Goal: Task Accomplishment & Management: Manage account settings

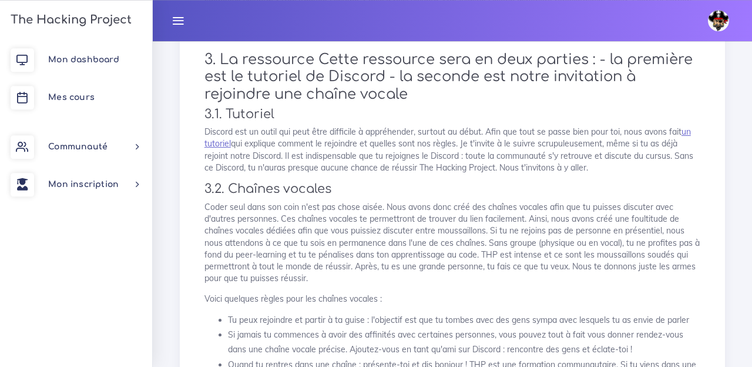
scroll to position [338, 0]
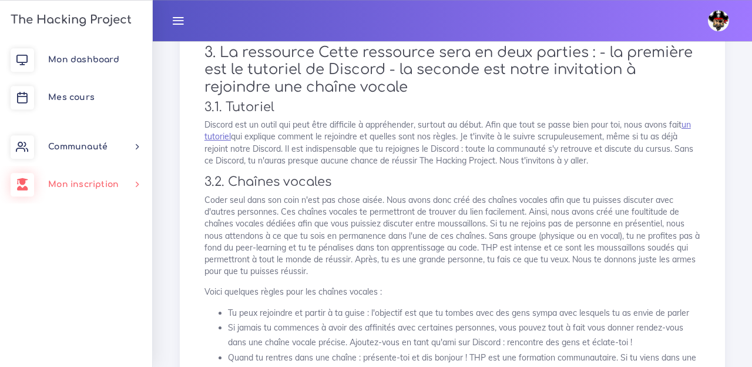
click at [90, 184] on span "Mon inscription" at bounding box center [83, 184] width 70 height 9
click at [91, 219] on link "Choisir un parcours" at bounding box center [74, 216] width 152 height 26
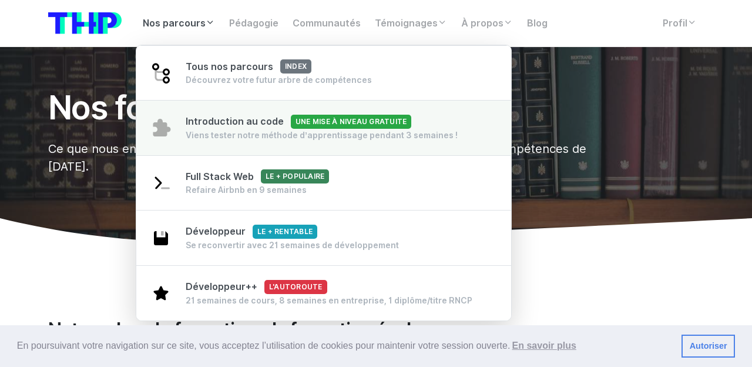
click at [315, 125] on span "Une mise à niveau gratuite" at bounding box center [351, 122] width 120 height 14
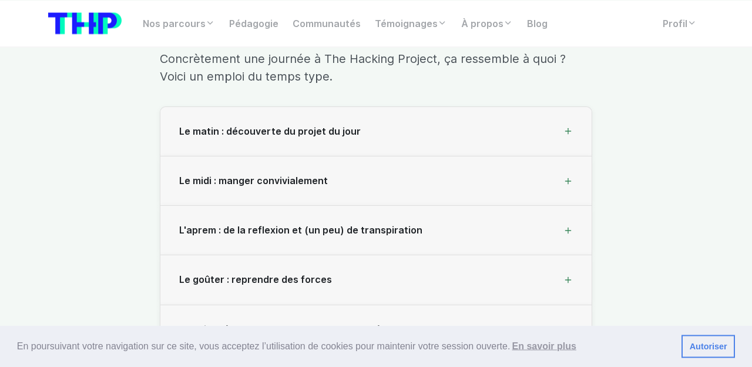
scroll to position [3361, 0]
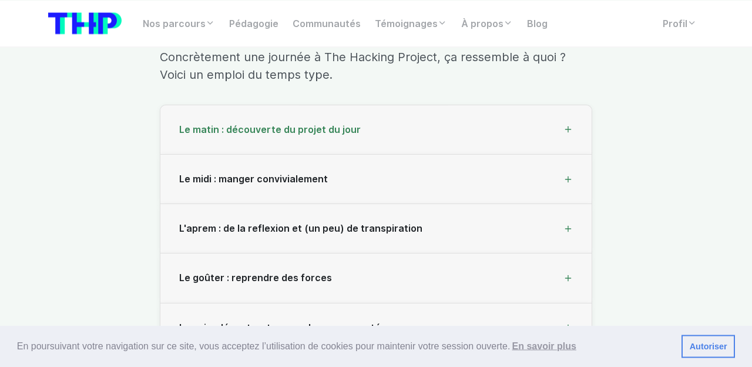
click at [576, 147] on div "Le matin : découverte du projet du jour" at bounding box center [375, 129] width 431 height 49
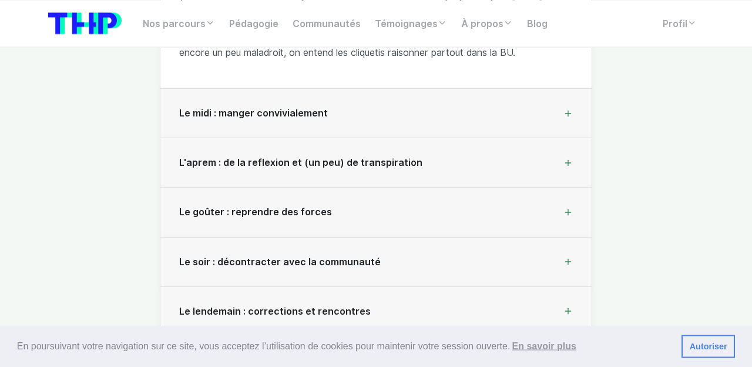
scroll to position [3613, 0]
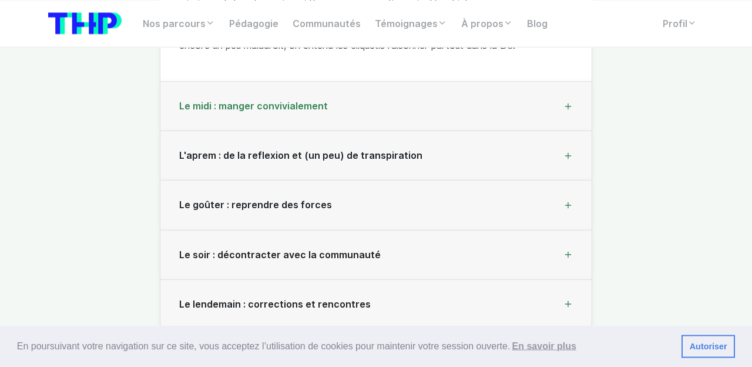
click at [577, 118] on div "Le midi : manger convivialement" at bounding box center [375, 106] width 431 height 49
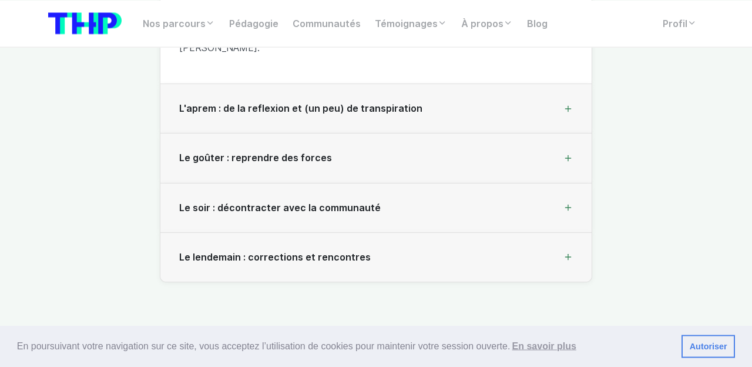
scroll to position [3583, 0]
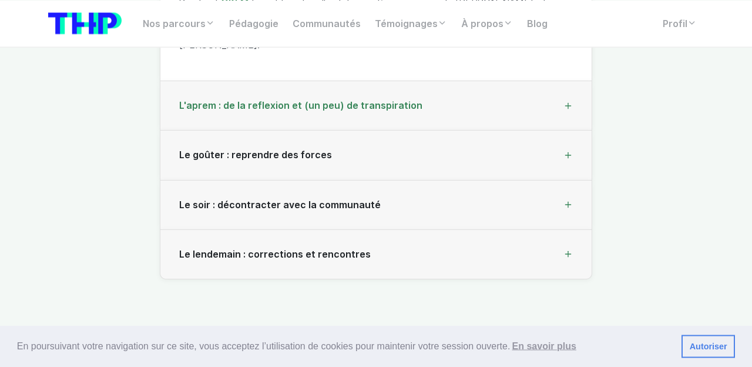
click at [574, 106] on div "L'aprem : de la reflexion et (un peu) de transpiration" at bounding box center [375, 105] width 431 height 49
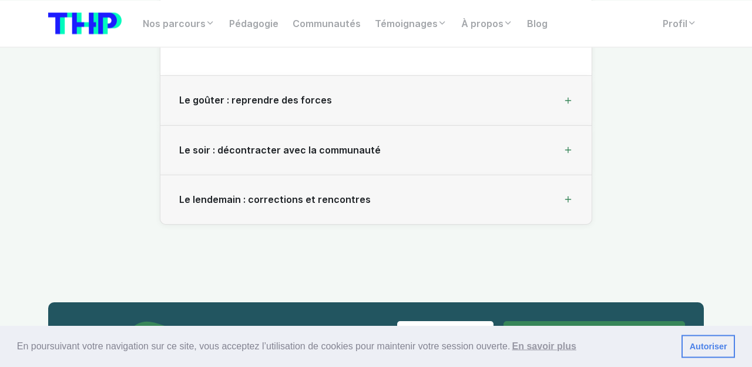
scroll to position [3625, 0]
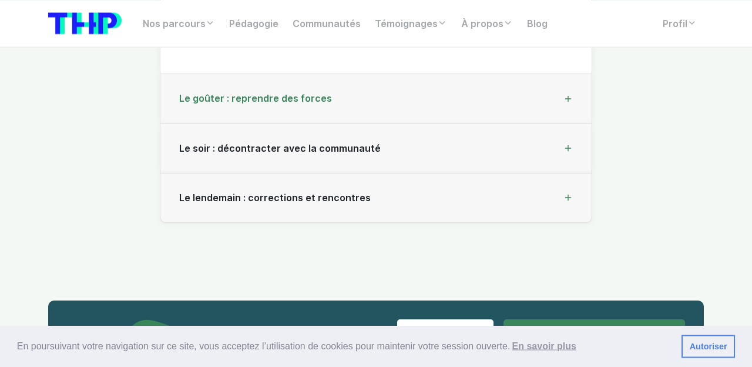
click at [572, 108] on div "Le goûter : reprendre des forces" at bounding box center [375, 98] width 431 height 49
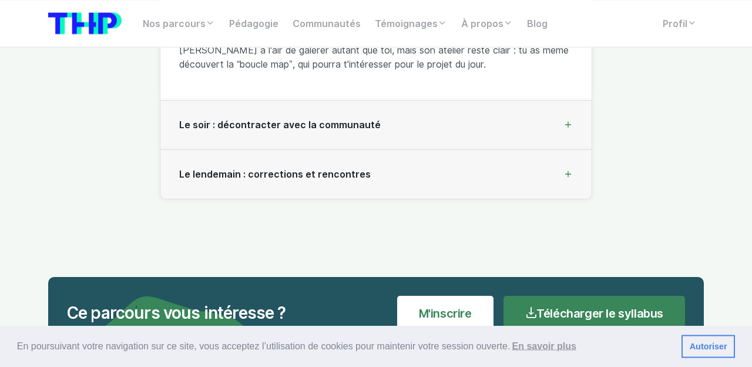
scroll to position [3741, 0]
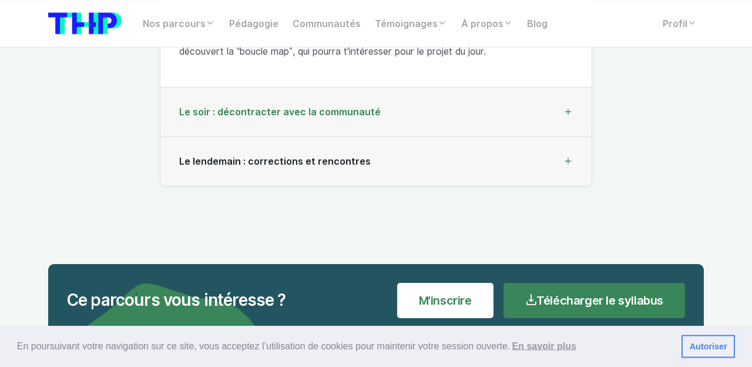
click at [568, 115] on icon at bounding box center [567, 112] width 1 height 6
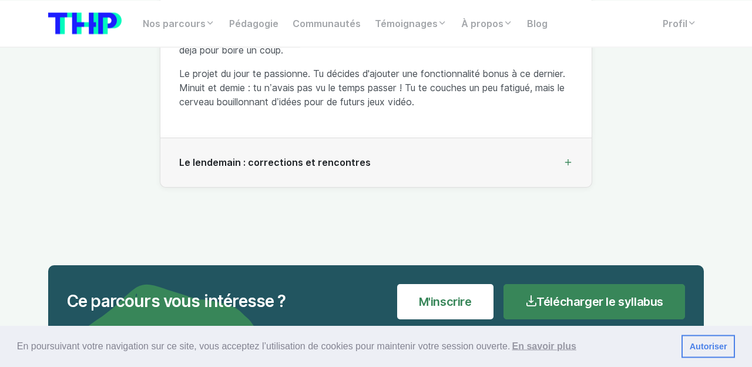
scroll to position [3755, 0]
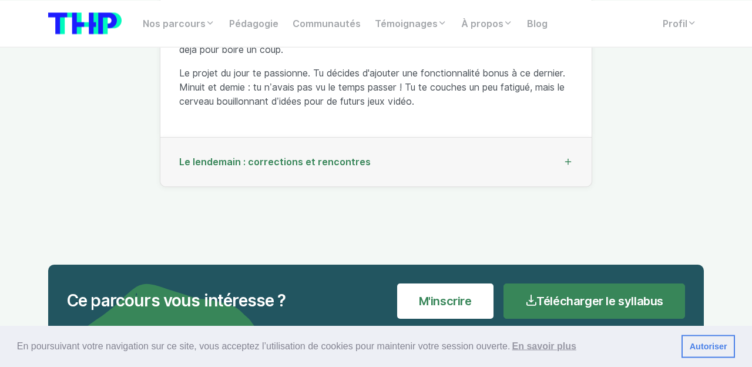
click at [565, 166] on icon at bounding box center [567, 161] width 9 height 9
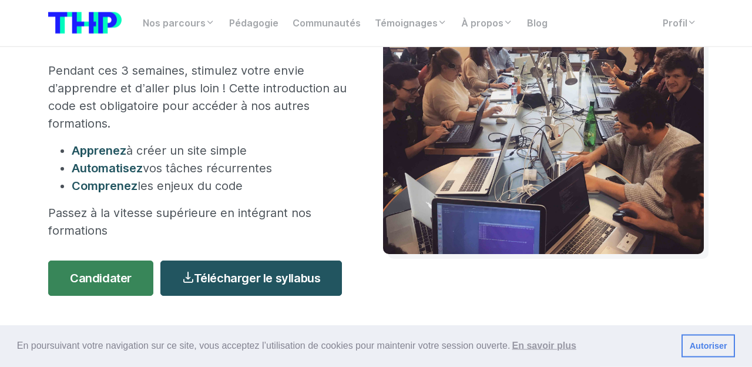
scroll to position [0, 0]
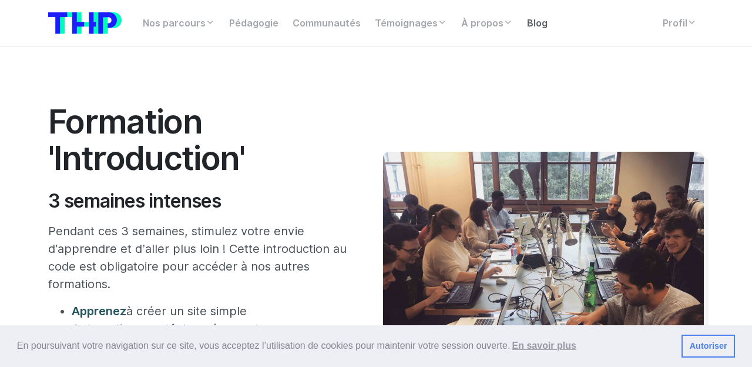
click at [535, 21] on link "Blog" at bounding box center [537, 23] width 35 height 23
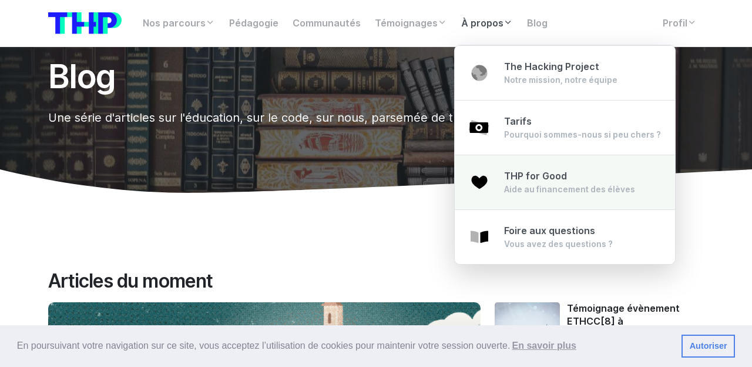
scroll to position [32, 0]
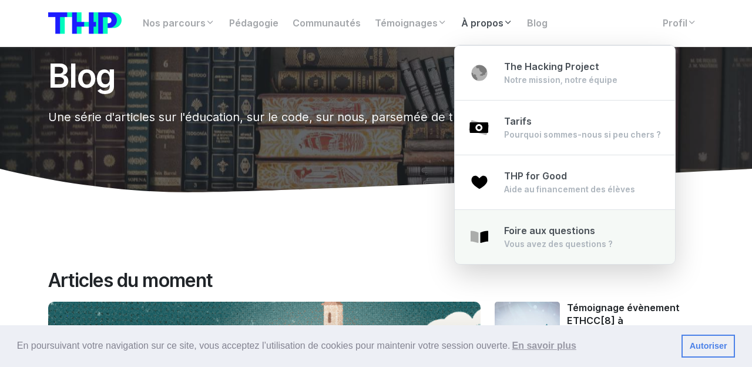
click at [535, 242] on div "Vous avez des questions ?" at bounding box center [558, 244] width 109 height 12
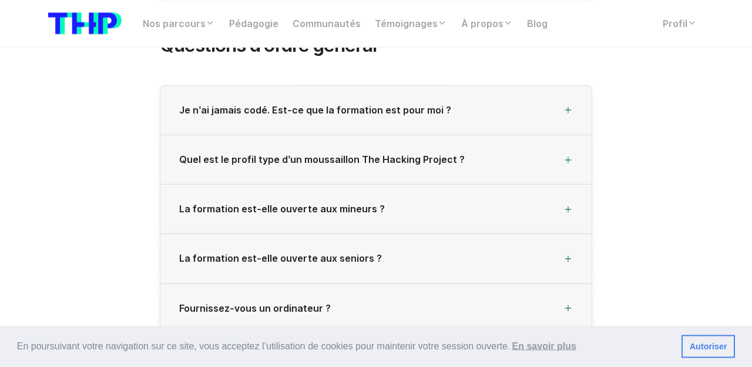
scroll to position [1846, 0]
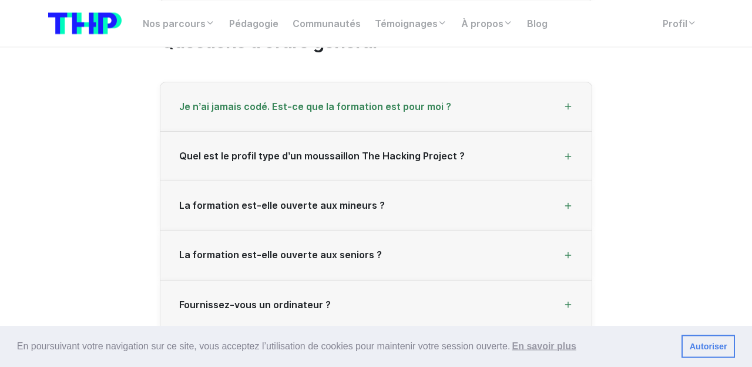
click at [563, 106] on icon at bounding box center [567, 106] width 9 height 9
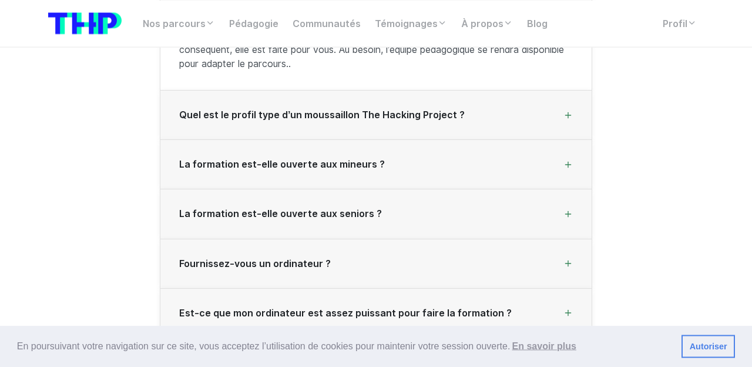
scroll to position [1964, 0]
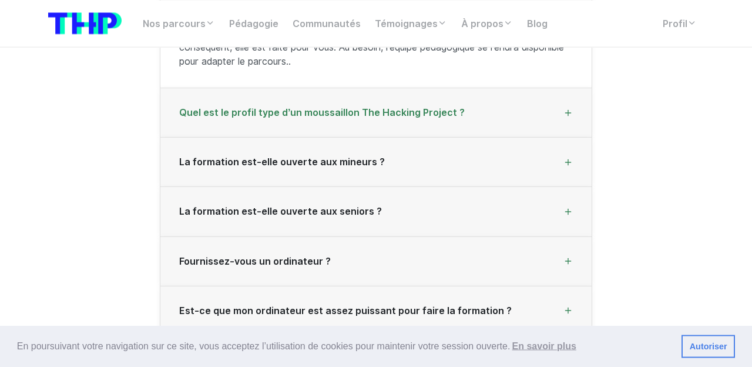
click at [568, 113] on icon at bounding box center [567, 112] width 1 height 6
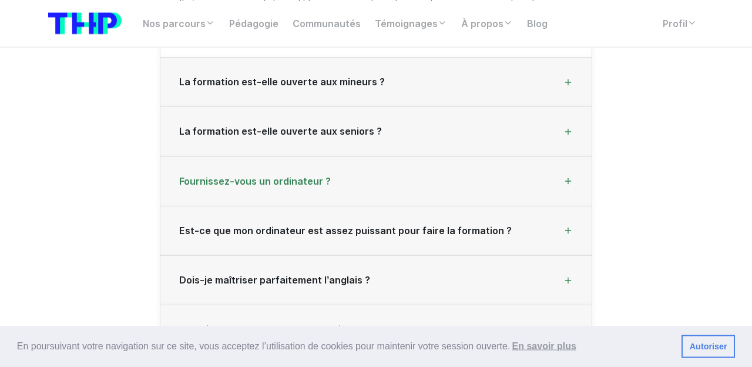
scroll to position [2053, 0]
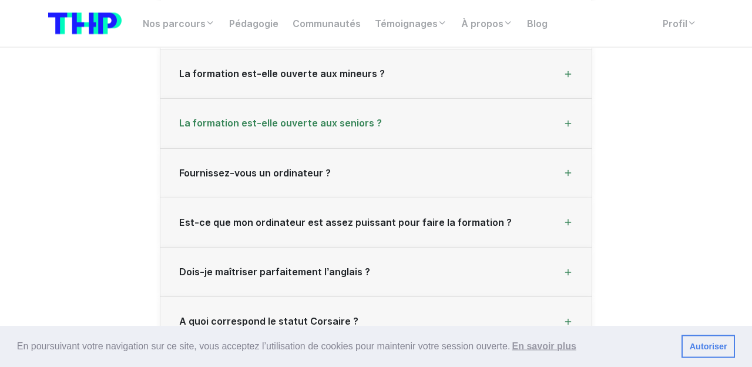
click at [570, 125] on icon at bounding box center [567, 123] width 9 height 9
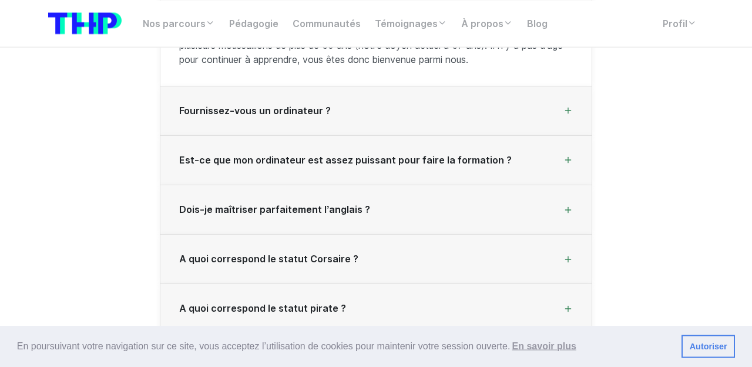
scroll to position [2117, 0]
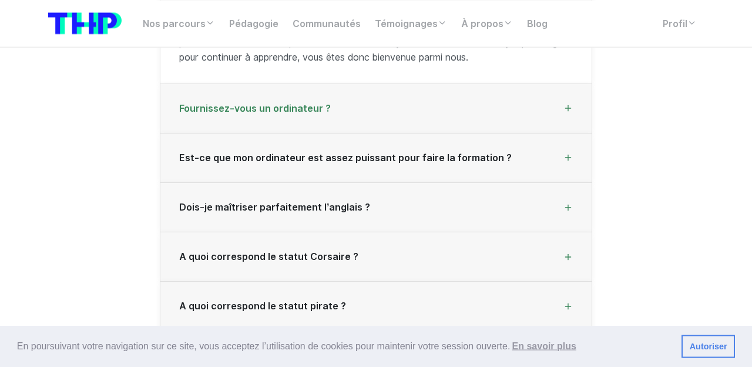
click at [570, 116] on div "Fournissez-vous un ordinateur ?" at bounding box center [375, 108] width 431 height 49
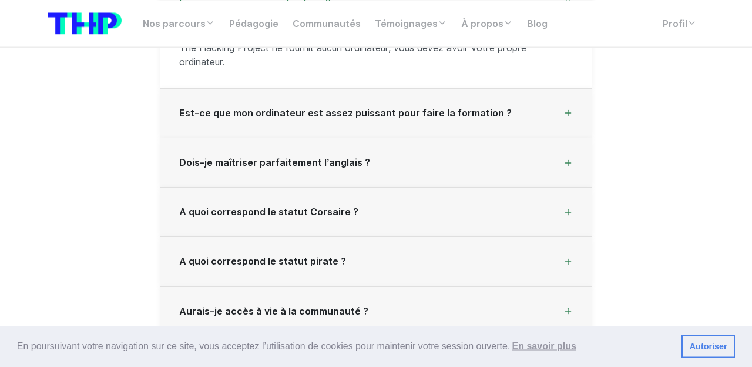
scroll to position [2149, 0]
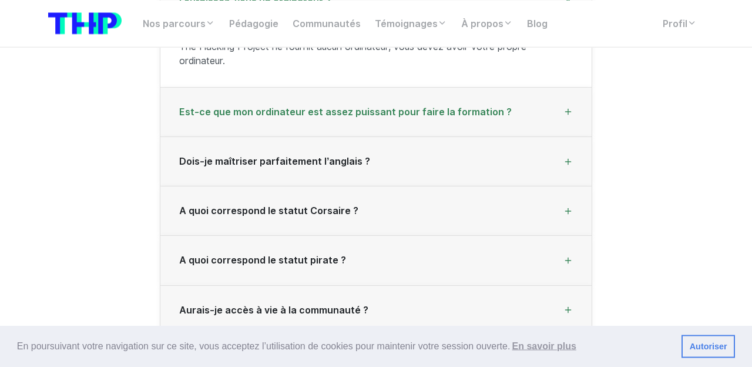
click at [557, 115] on div "Est-ce que mon ordinateur est assez puissant pour faire la formation ?" at bounding box center [375, 112] width 431 height 49
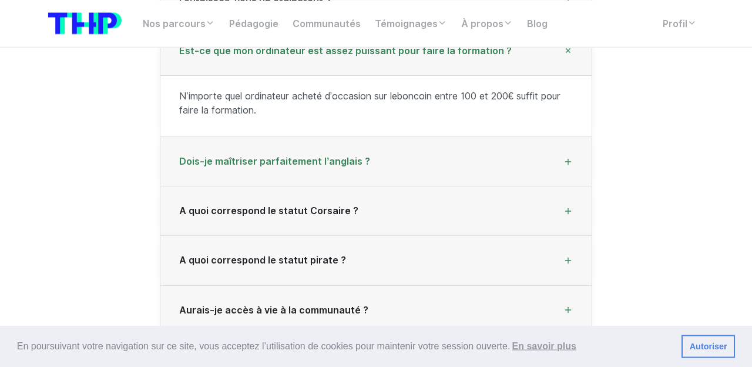
click at [480, 163] on div "Dois-je maîtriser parfaitement l’anglais ?" at bounding box center [375, 161] width 431 height 49
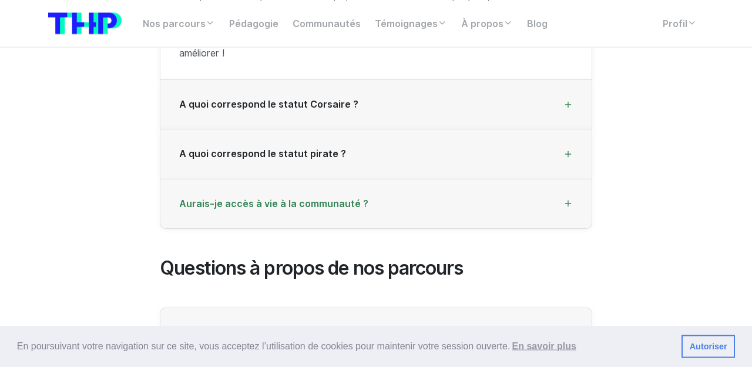
scroll to position [2300, 0]
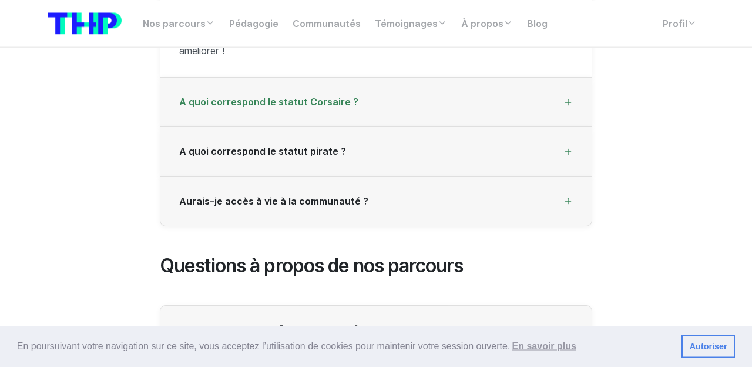
click at [561, 111] on div "A quoi correspond le statut Corsaire ?" at bounding box center [375, 102] width 431 height 49
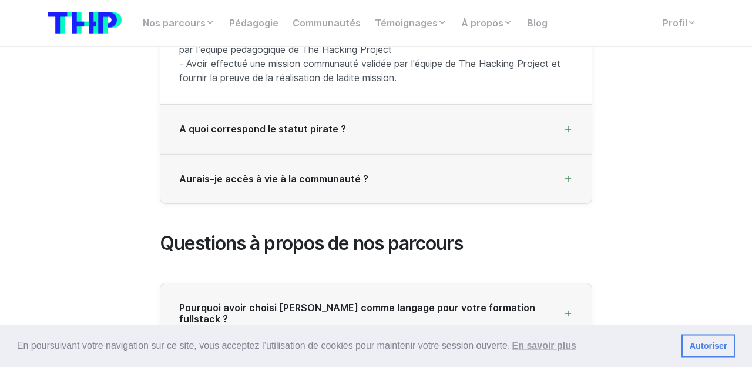
scroll to position [2359, 0]
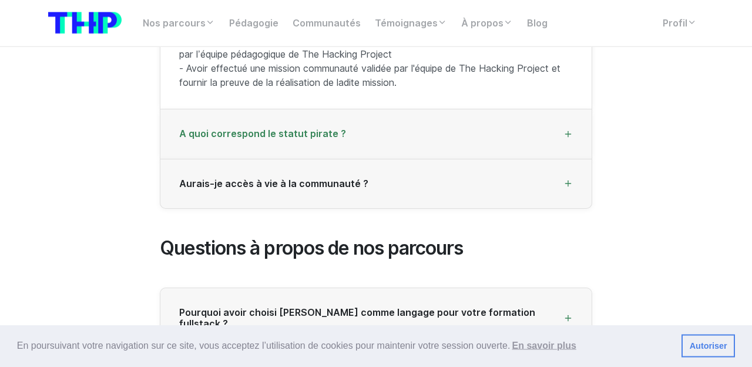
click at [562, 133] on div "A quoi correspond le statut pirate ?" at bounding box center [375, 134] width 431 height 49
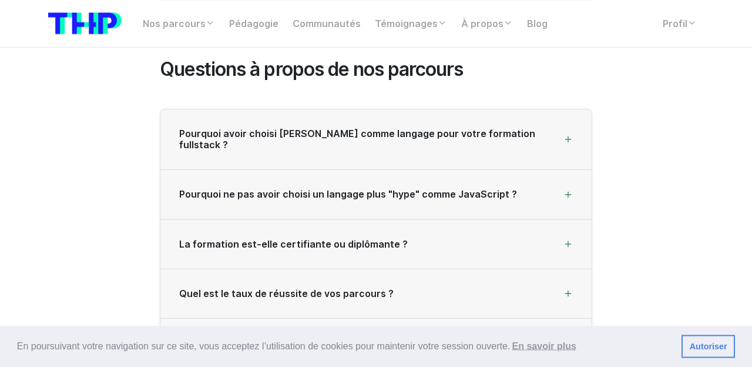
scroll to position [2509, 0]
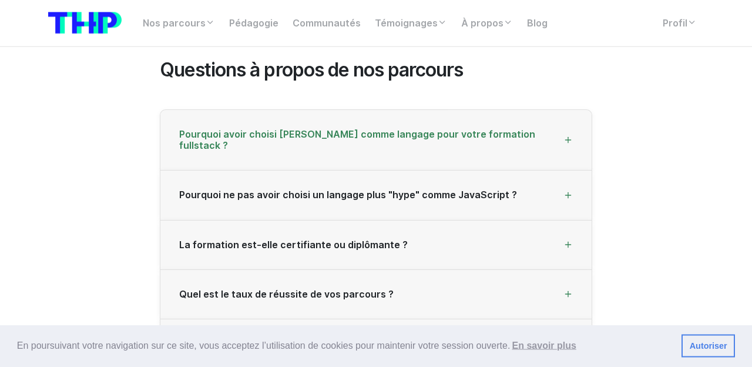
click at [560, 133] on div "Pourquoi avoir choisi Ruby comme langage pour votre formation fullstack ?" at bounding box center [375, 140] width 431 height 61
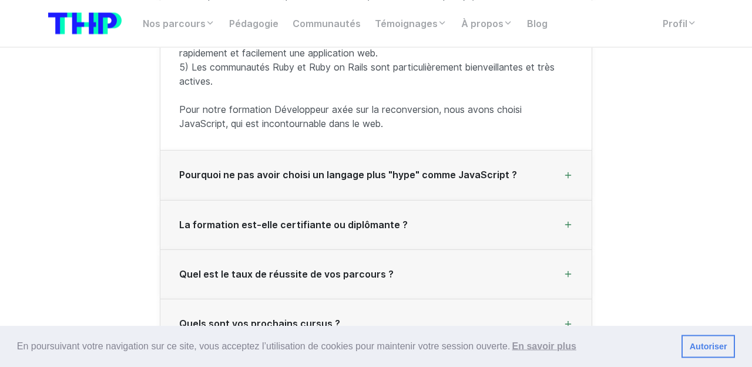
scroll to position [2790, 0]
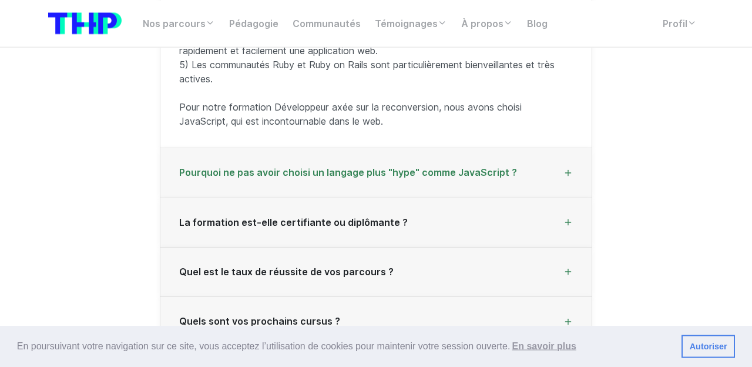
click at [572, 168] on icon at bounding box center [567, 172] width 9 height 9
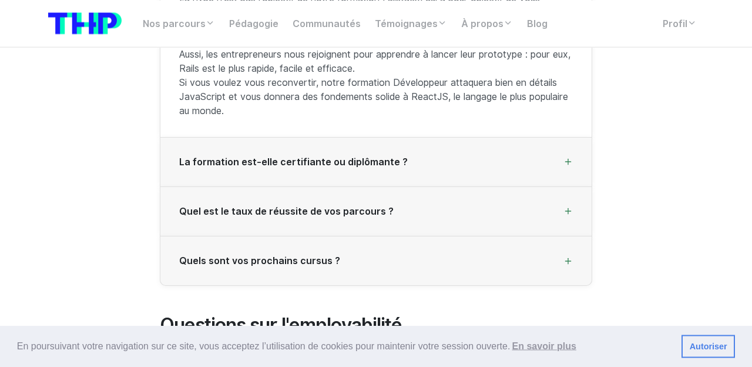
scroll to position [2758, 0]
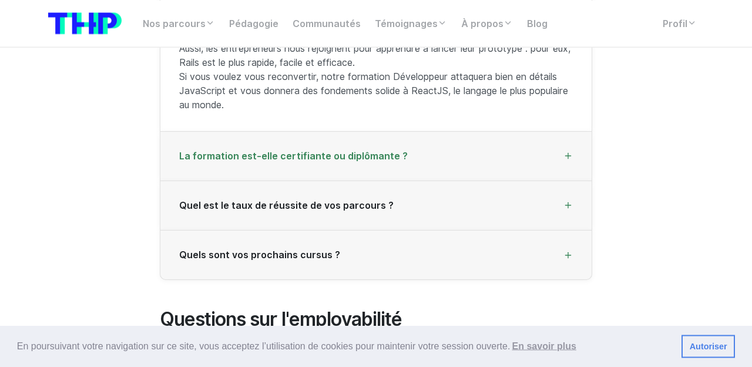
click at [572, 152] on div "La formation est-elle certifiante ou diplômante ?" at bounding box center [375, 156] width 431 height 49
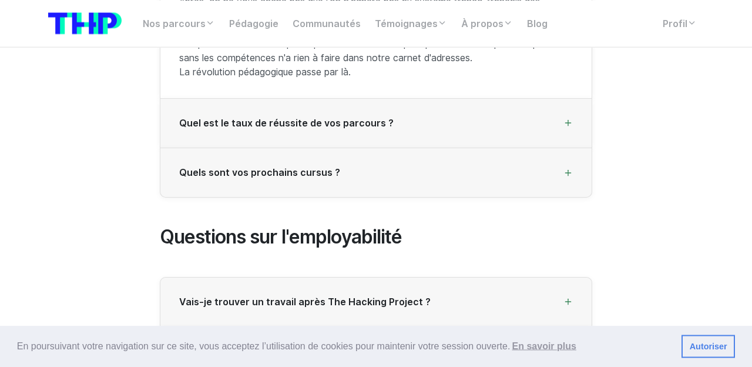
scroll to position [2862, 0]
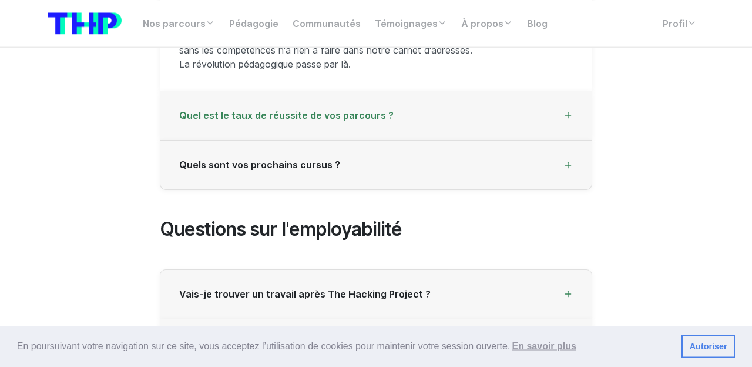
click at [469, 121] on div "Quel est le taux de réussite de vos parcours ?" at bounding box center [375, 115] width 431 height 49
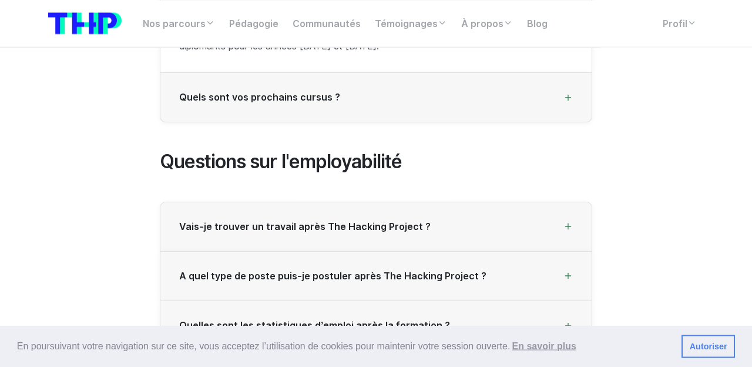
scroll to position [2819, 0]
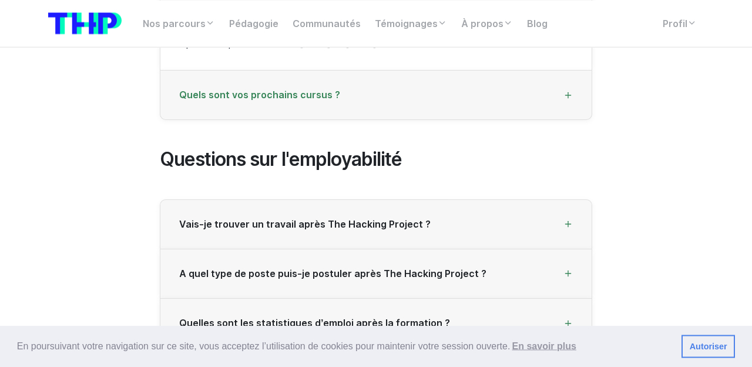
click at [528, 92] on div "Quels sont vos prochains cursus ?" at bounding box center [375, 94] width 431 height 49
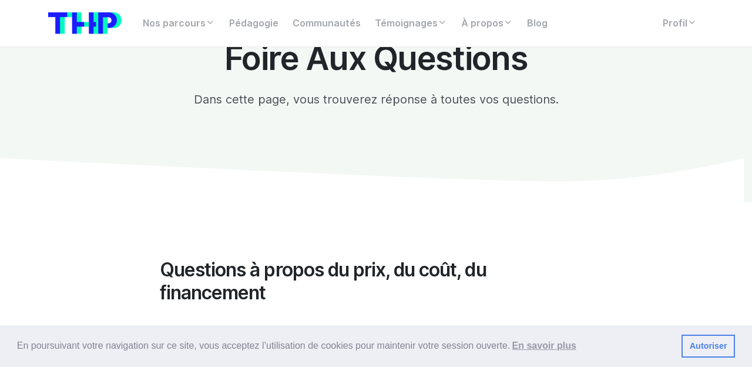
scroll to position [0, 0]
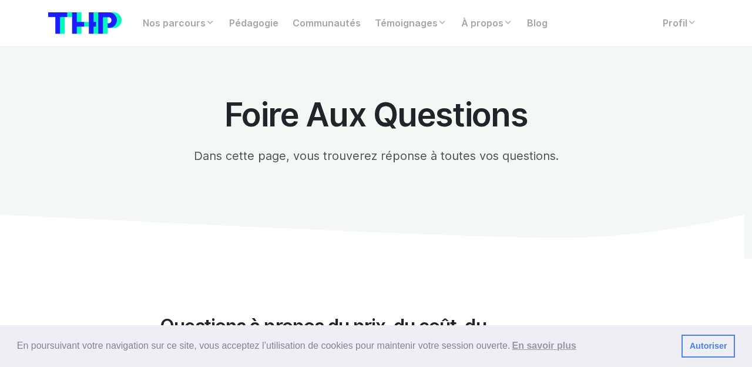
click at [90, 19] on img at bounding box center [84, 23] width 73 height 22
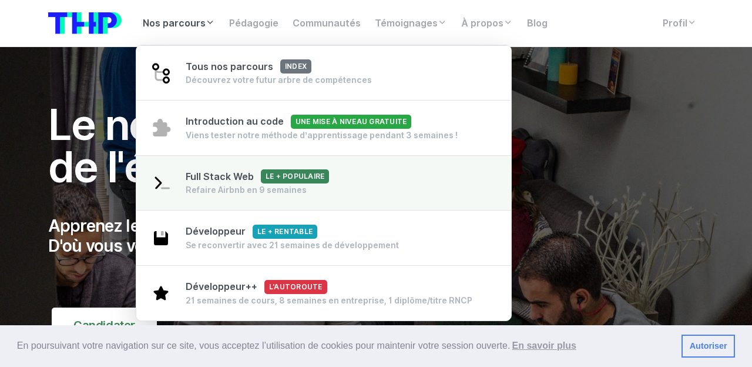
click at [228, 180] on span "Full Stack Web Le + populaire" at bounding box center [257, 176] width 143 height 11
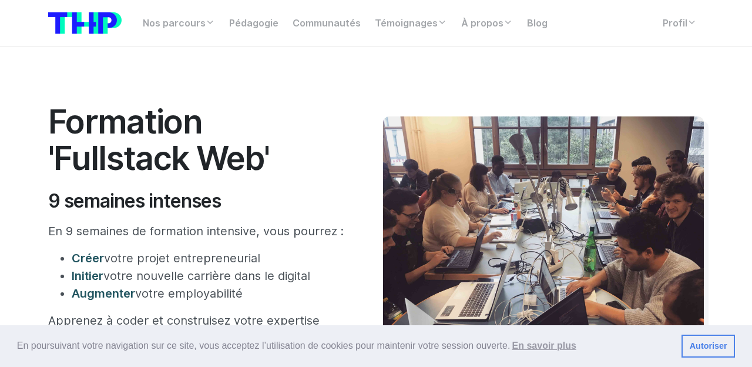
scroll to position [4, 0]
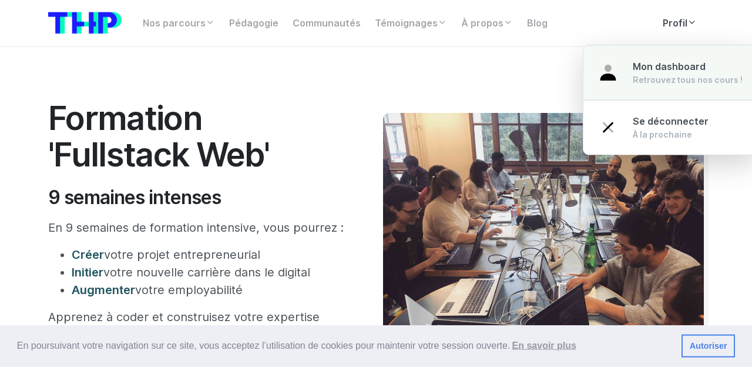
click at [660, 72] on span "Mon dashboard" at bounding box center [669, 66] width 73 height 11
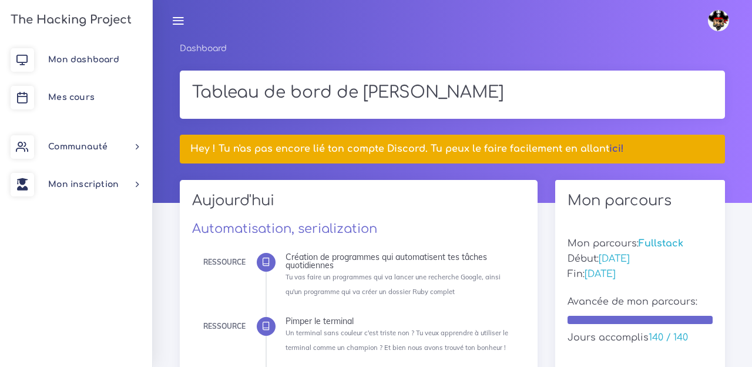
click at [609, 147] on link "ici!" at bounding box center [616, 148] width 15 height 11
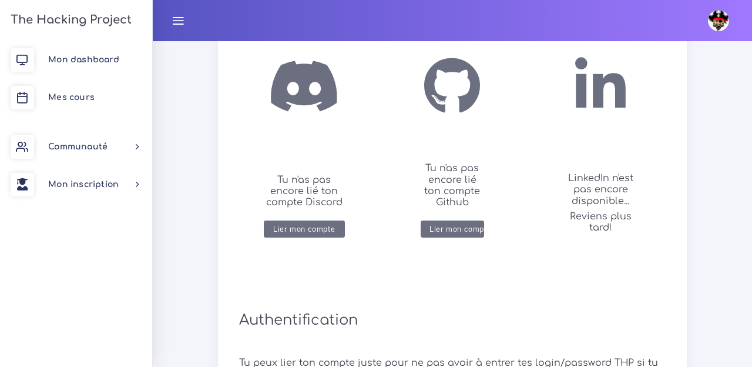
scroll to position [270, 0]
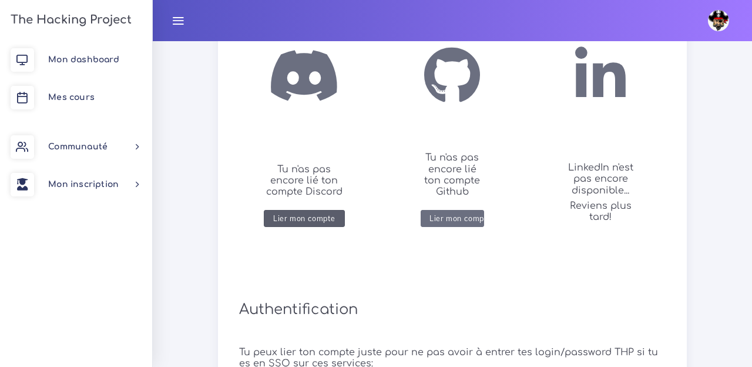
click at [293, 219] on div "Lier mon compte" at bounding box center [304, 218] width 62 height 9
